Goal: Check status: Check status

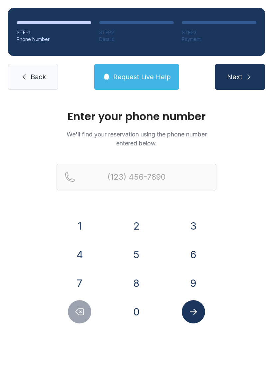
click at [82, 283] on button "7" at bounding box center [79, 283] width 23 height 23
click at [131, 315] on button "0" at bounding box center [136, 311] width 23 height 23
click at [77, 254] on button "4" at bounding box center [79, 254] width 23 height 23
click at [190, 286] on button "9" at bounding box center [193, 283] width 23 height 23
click at [81, 226] on button "1" at bounding box center [79, 225] width 23 height 23
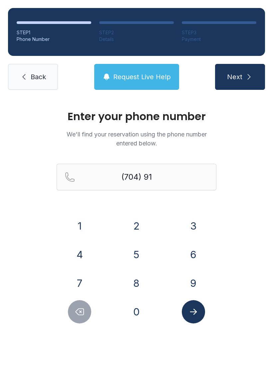
click at [137, 279] on button "8" at bounding box center [136, 283] width 23 height 23
click at [188, 258] on button "6" at bounding box center [193, 254] width 23 height 23
click at [192, 284] on button "9" at bounding box center [193, 283] width 23 height 23
click at [132, 285] on button "8" at bounding box center [136, 283] width 23 height 23
click at [191, 221] on button "3" at bounding box center [193, 225] width 23 height 23
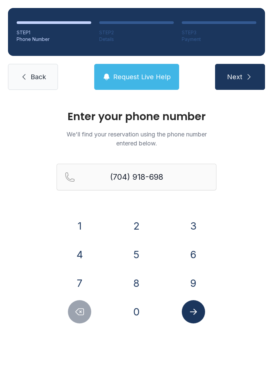
type input "[PHONE_NUMBER]"
click at [194, 312] on icon "Submit lookup form" at bounding box center [193, 312] width 10 height 10
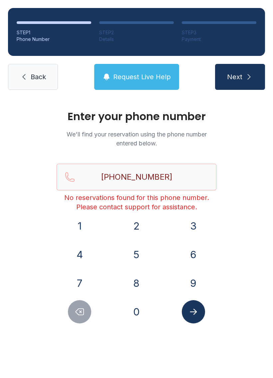
click at [19, 75] on link "Back" at bounding box center [33, 77] width 50 height 26
